Goal: Task Accomplishment & Management: Use online tool/utility

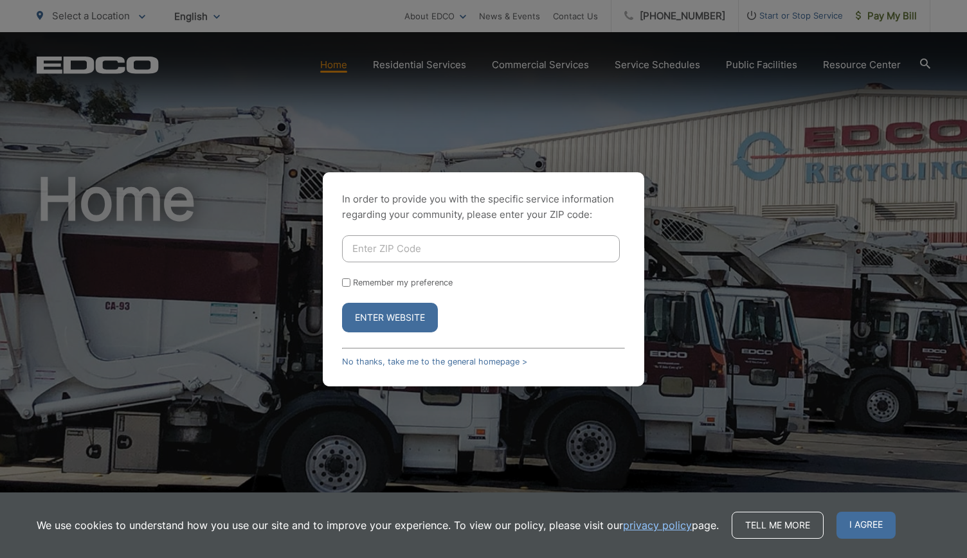
click at [392, 246] on input "Enter ZIP Code" at bounding box center [481, 248] width 278 height 27
type input "0"
type input "92028"
click at [342, 303] on button "Enter Website" at bounding box center [390, 318] width 96 height 30
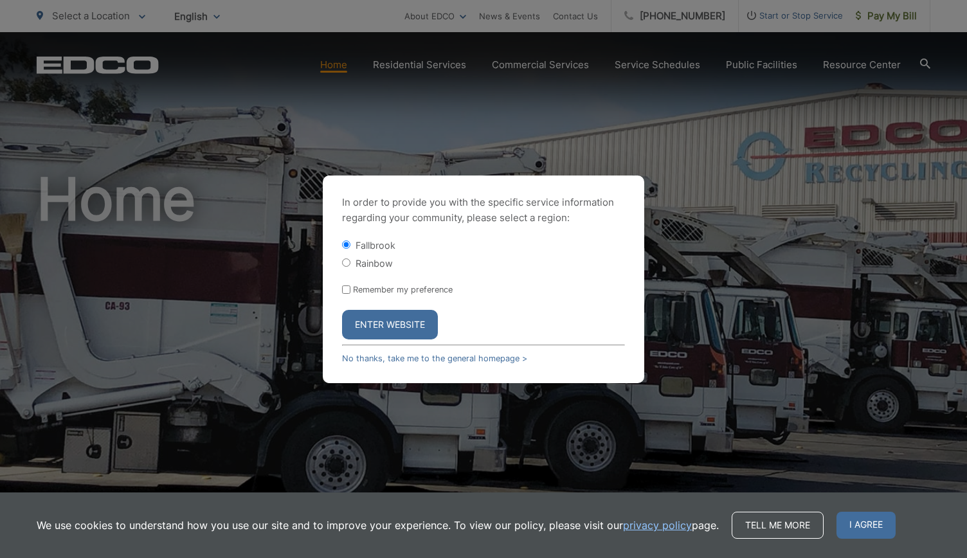
click at [388, 327] on button "Enter Website" at bounding box center [390, 325] width 96 height 30
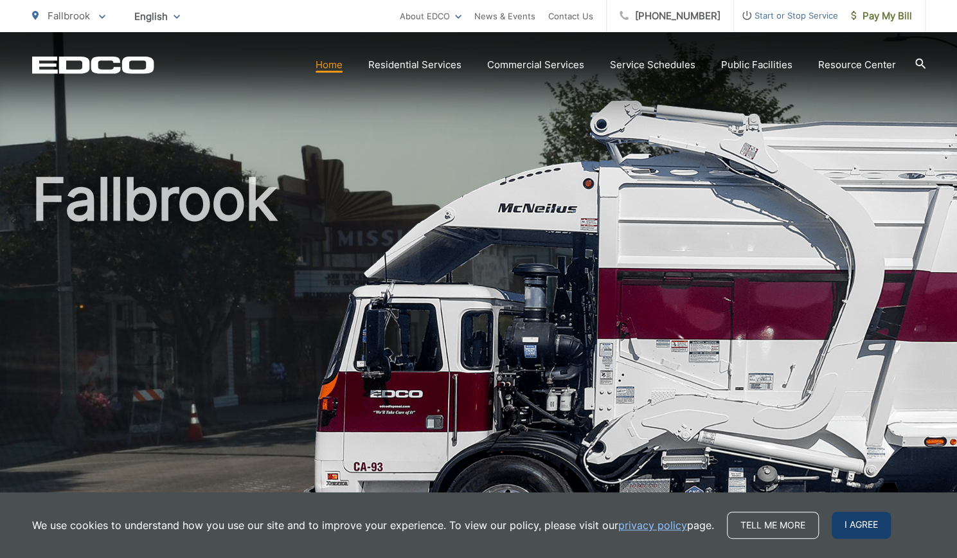
click at [873, 525] on span "I agree" at bounding box center [861, 525] width 59 height 27
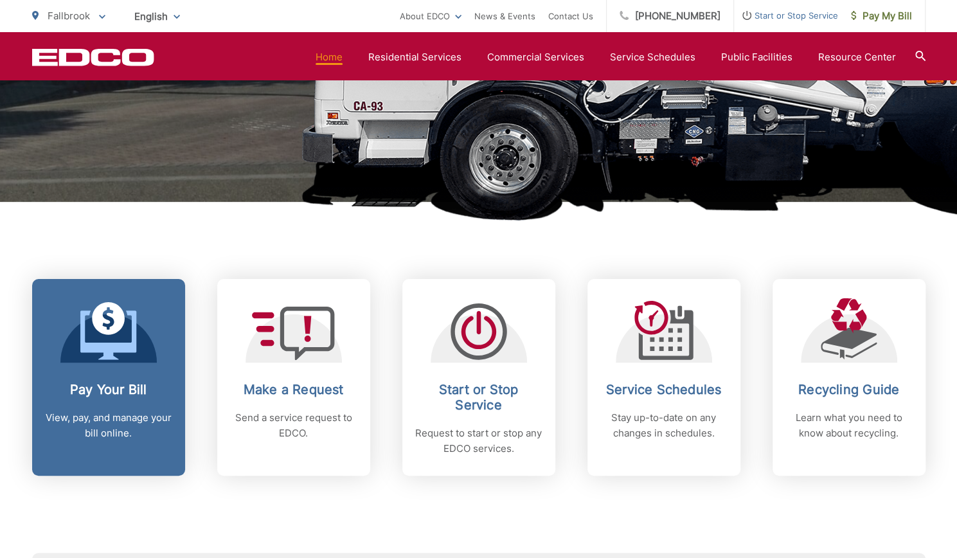
scroll to position [386, 0]
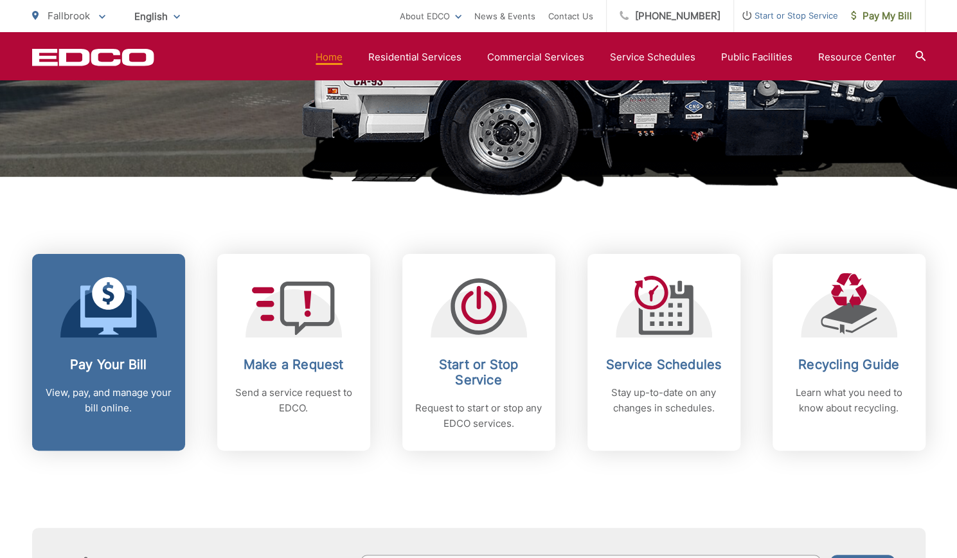
click at [82, 377] on div "Pay Your Bill View, pay, and manage your bill online." at bounding box center [108, 386] width 127 height 59
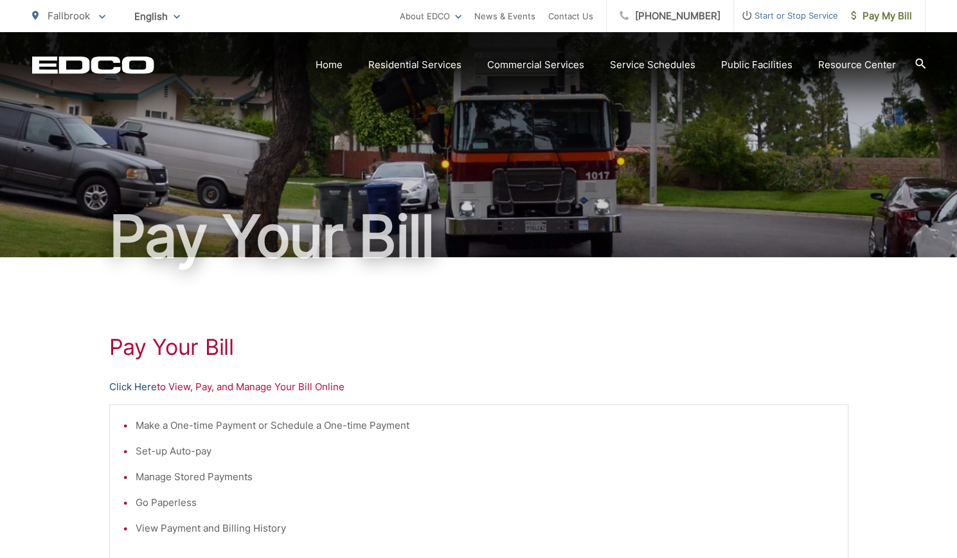
click at [144, 390] on link "Click Here" at bounding box center [133, 386] width 48 height 15
